Goal: Task Accomplishment & Management: Manage account settings

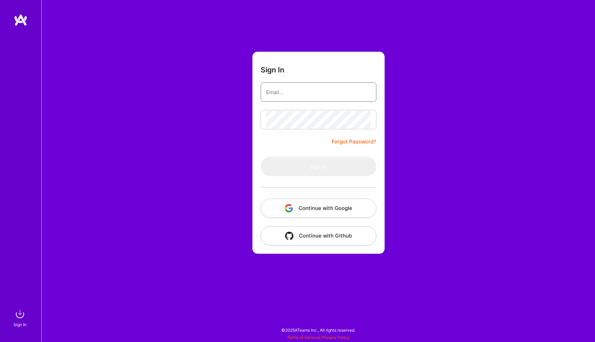
click at [340, 89] on input "email" at bounding box center [318, 92] width 105 height 18
click at [0, 338] on com-1password-button at bounding box center [0, 338] width 0 height 0
click at [352, 145] on link "Forgot Password?" at bounding box center [354, 141] width 45 height 8
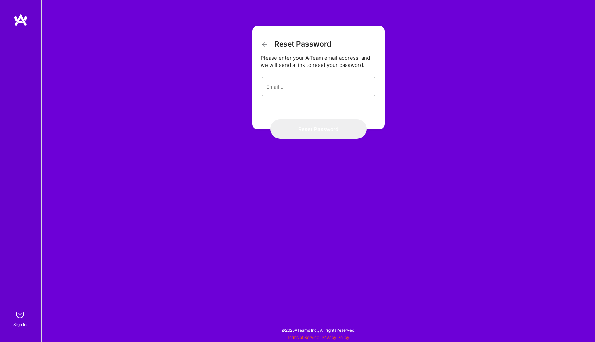
click at [360, 87] on body "Sign In Close Show all notifications Show unread notifications only Reset Passw…" at bounding box center [297, 169] width 595 height 338
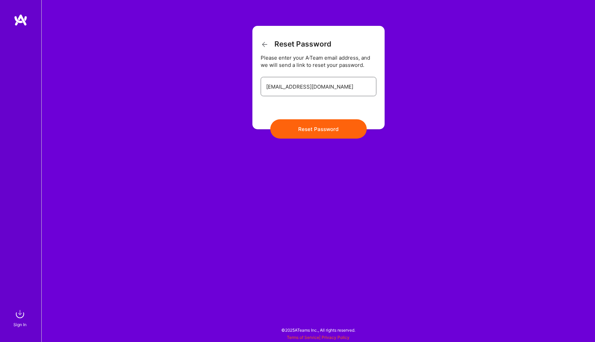
type input "diegoaer@live.com"
click at [271, 119] on button "Reset Password" at bounding box center [319, 128] width 96 height 19
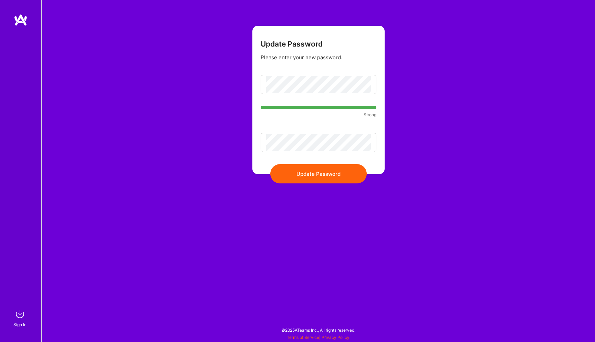
click at [338, 173] on button "Update Password" at bounding box center [319, 173] width 96 height 19
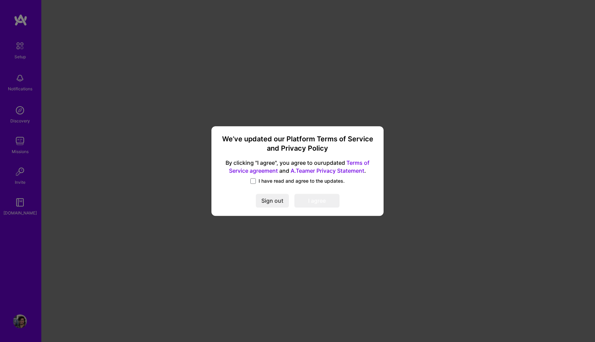
click at [325, 181] on span "I have read and agree to the updates." at bounding box center [302, 180] width 86 height 7
click at [0, 0] on input "I have read and agree to the updates." at bounding box center [0, 0] width 0 height 0
click at [310, 202] on button "I agree" at bounding box center [317, 201] width 45 height 14
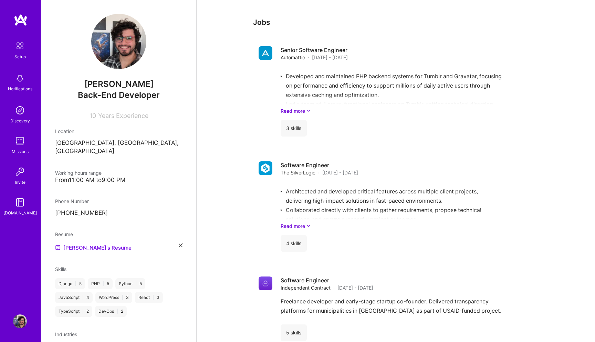
scroll to position [275, 0]
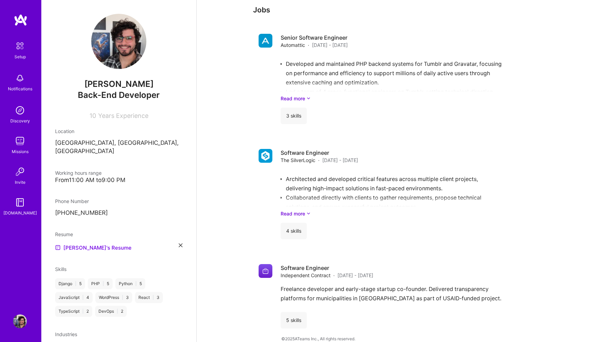
click at [26, 43] on img at bounding box center [20, 46] width 14 height 14
